Goal: Navigation & Orientation: Find specific page/section

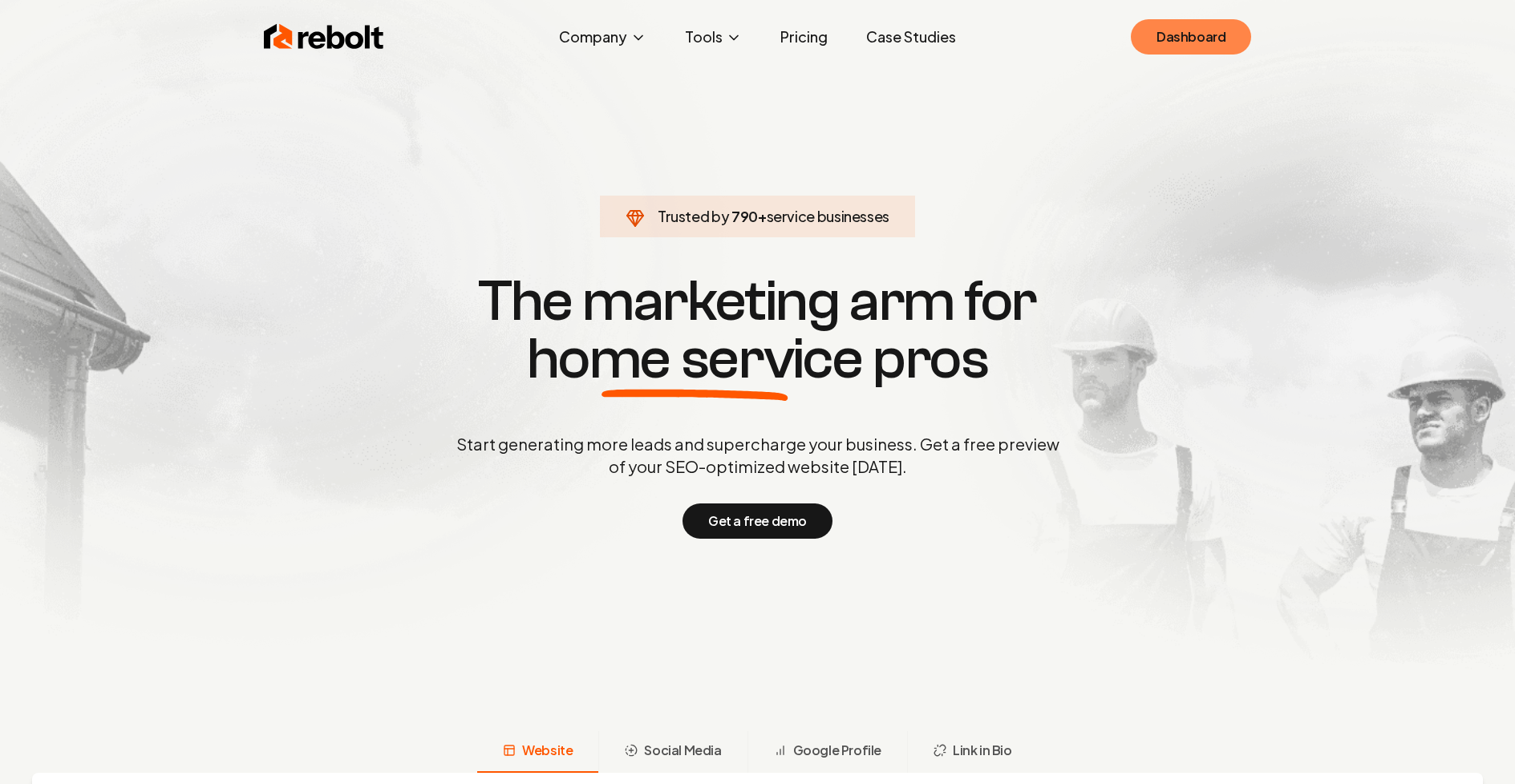
click at [1151, 43] on link "Dashboard" at bounding box center [1191, 36] width 120 height 35
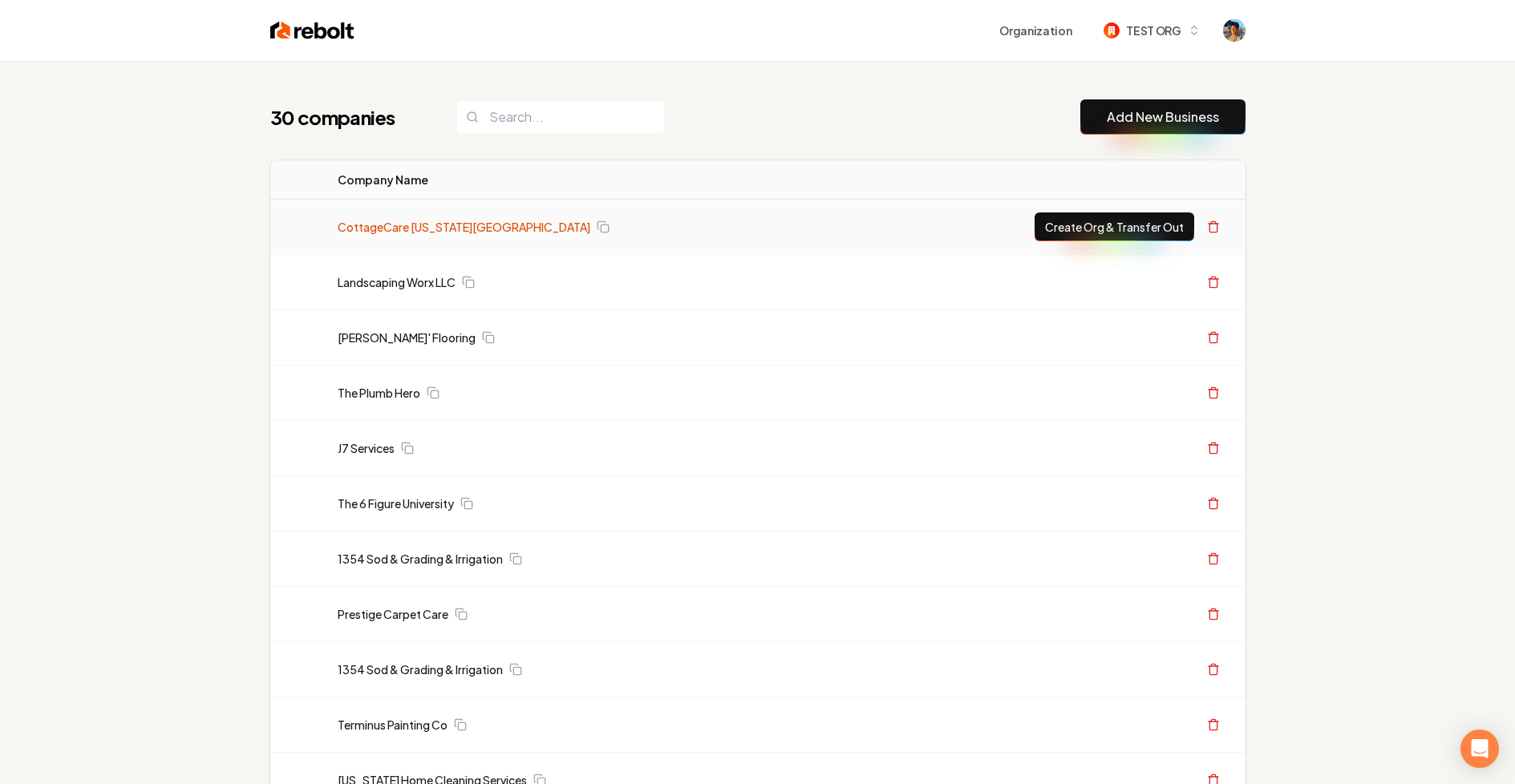
click at [433, 222] on link "CottageCare [US_STATE][GEOGRAPHIC_DATA]" at bounding box center [464, 227] width 253 height 16
